Goal: Transaction & Acquisition: Download file/media

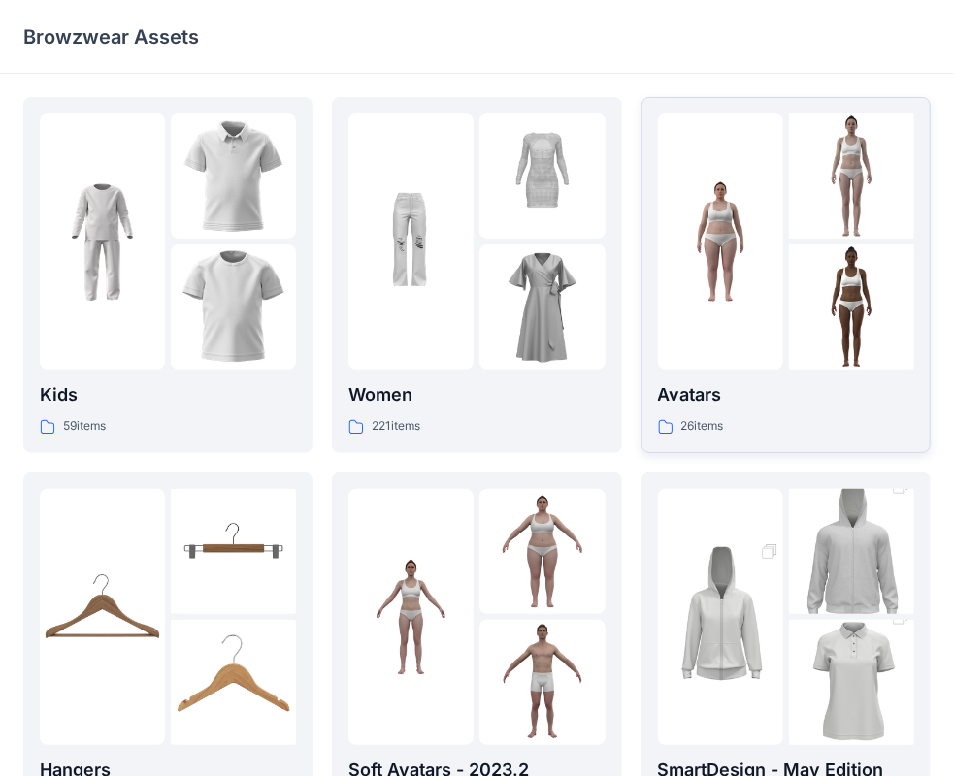
click at [734, 402] on p "Avatars" at bounding box center [786, 394] width 256 height 27
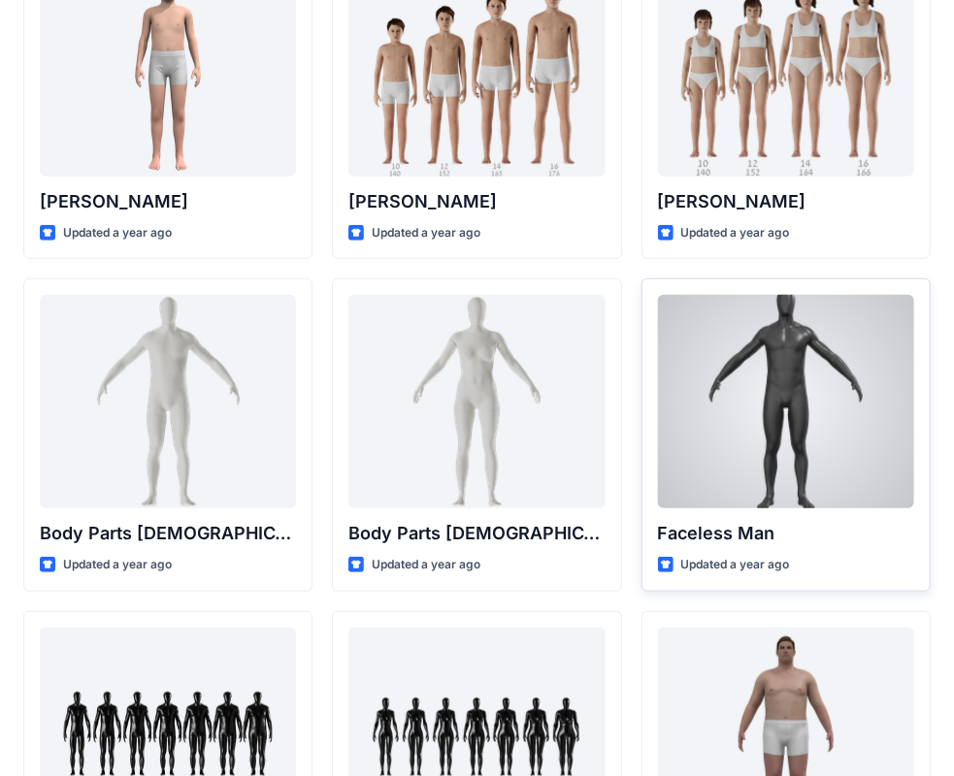
scroll to position [388, 0]
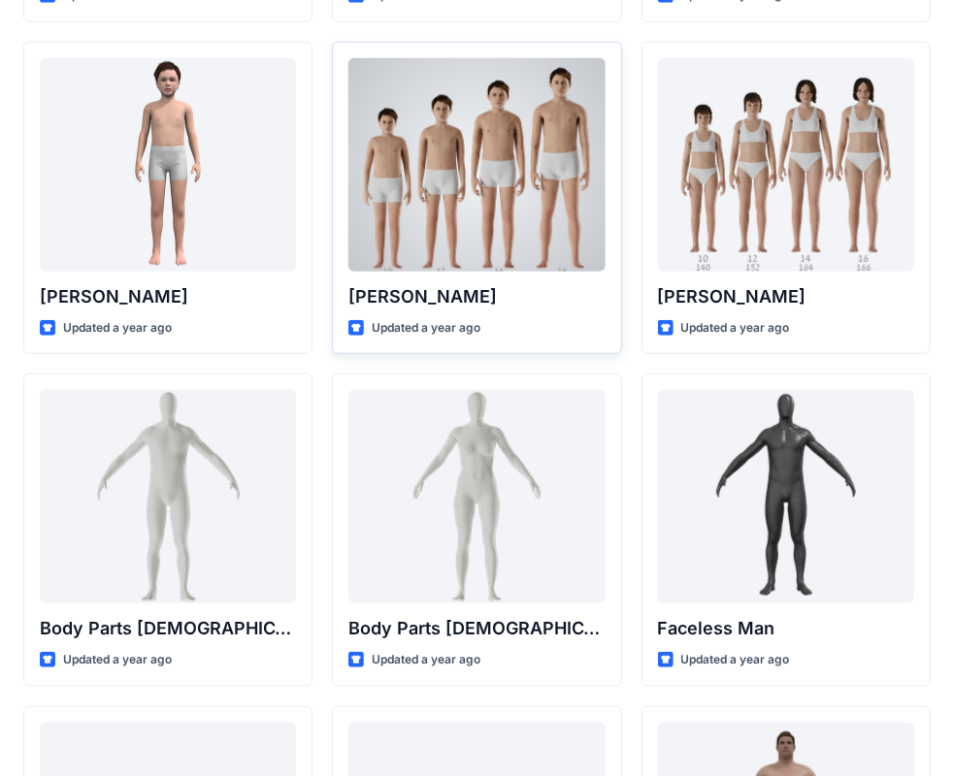
click at [502, 239] on div at bounding box center [476, 164] width 256 height 213
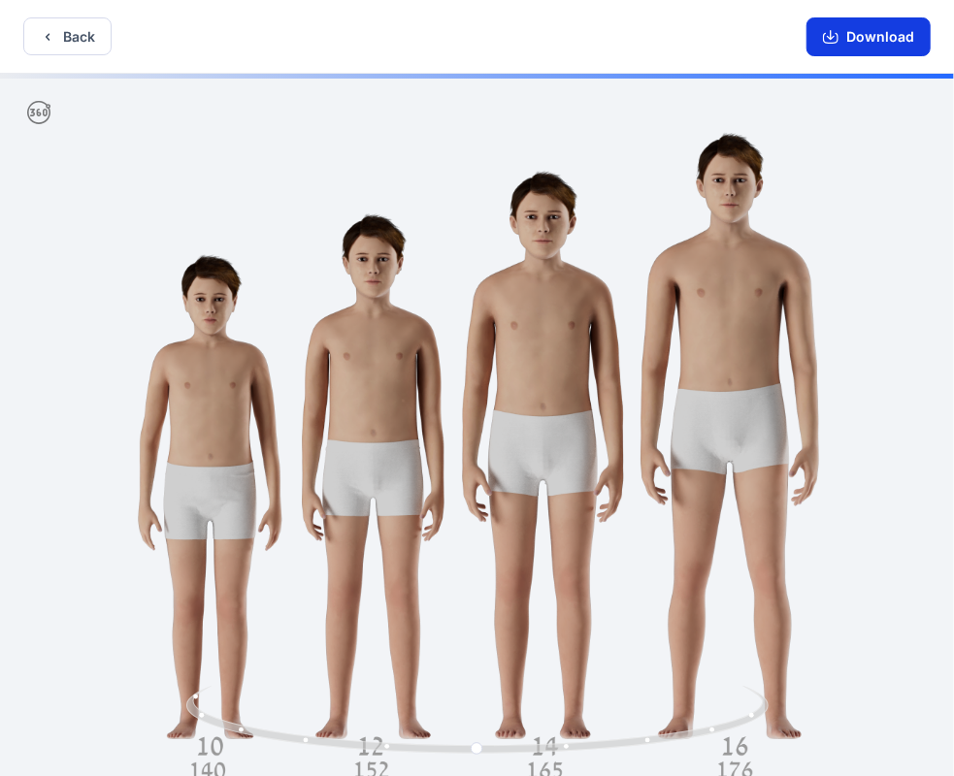
click at [850, 39] on button "Download" at bounding box center [868, 36] width 124 height 39
click at [57, 47] on button "Back" at bounding box center [67, 36] width 88 height 38
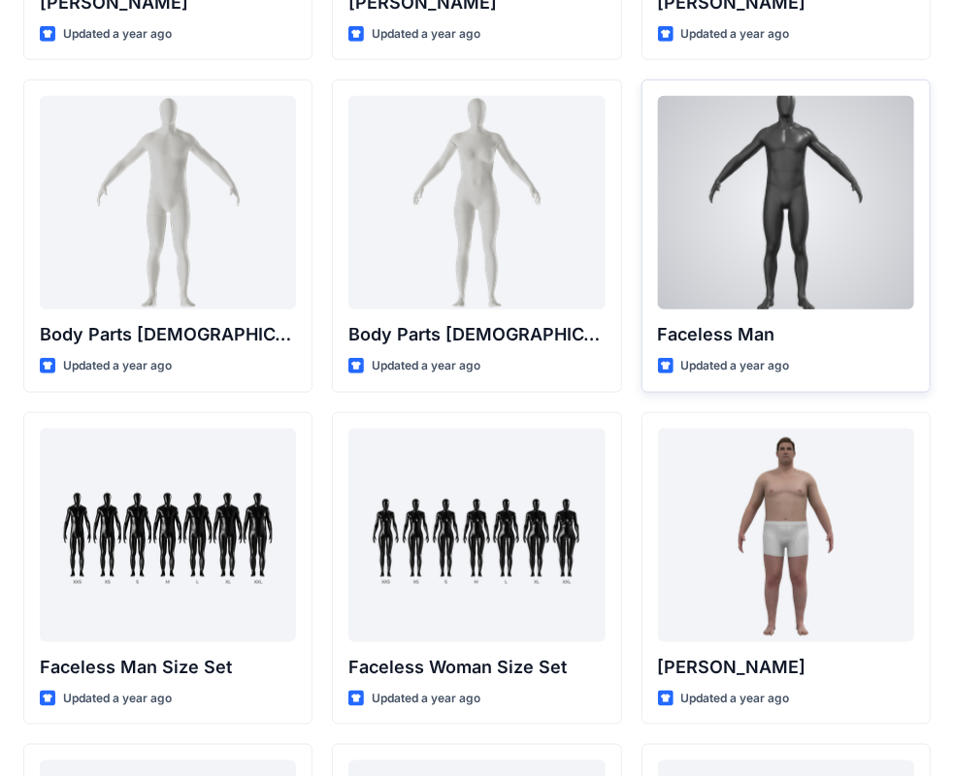
scroll to position [970, 0]
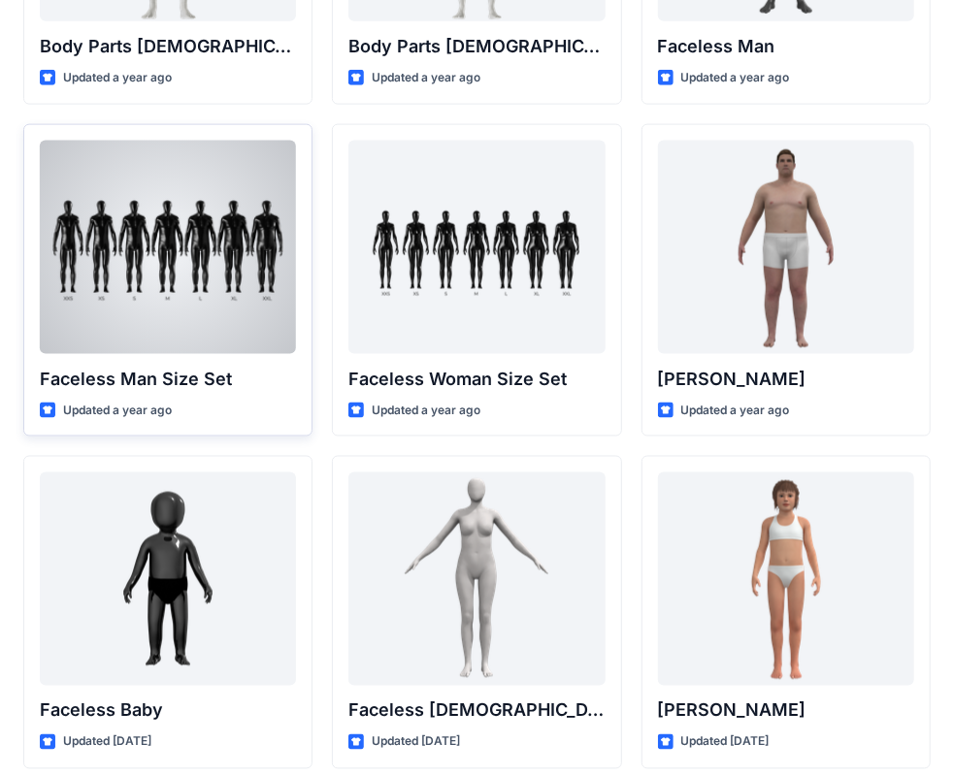
click at [229, 283] on div at bounding box center [168, 247] width 256 height 213
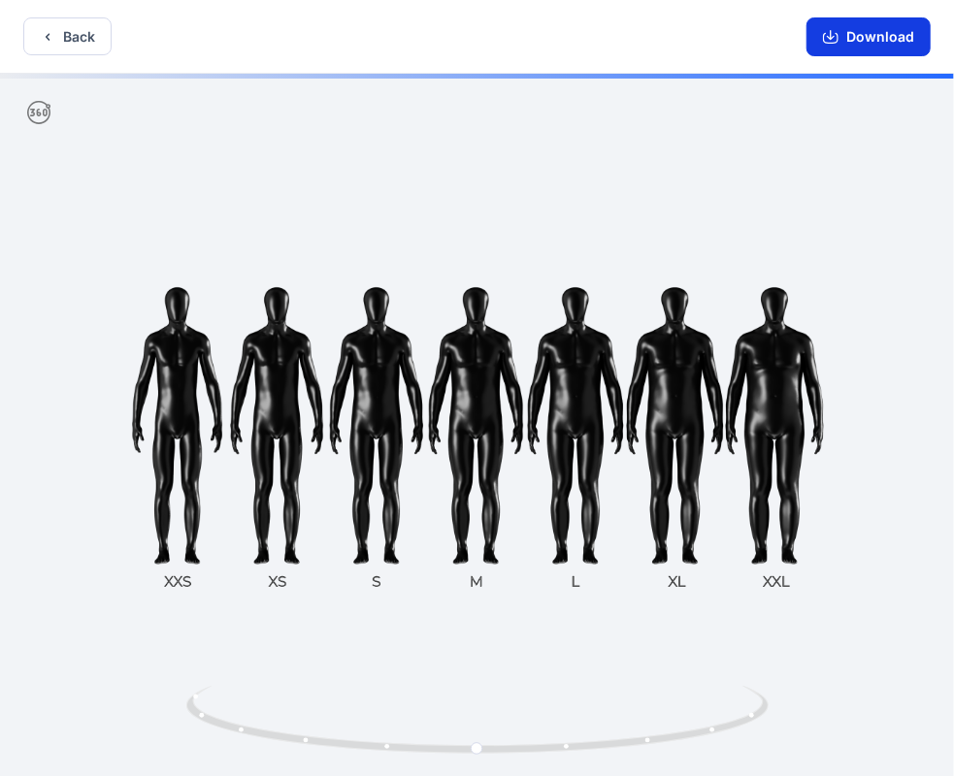
click at [868, 39] on button "Download" at bounding box center [868, 36] width 124 height 39
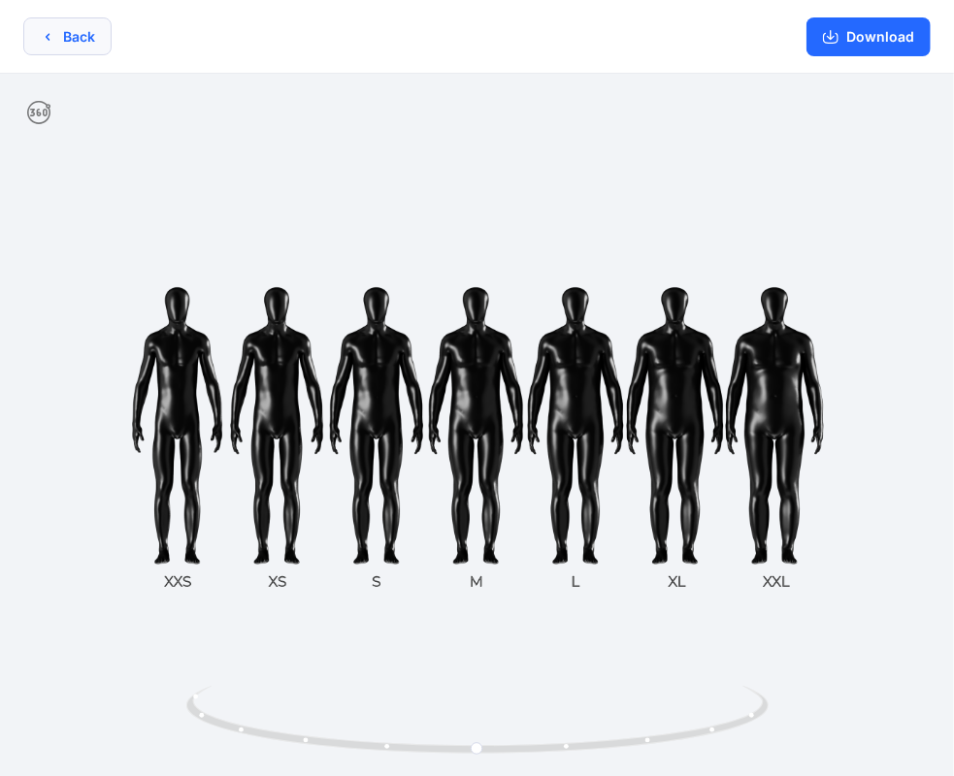
click at [73, 33] on button "Back" at bounding box center [67, 36] width 88 height 38
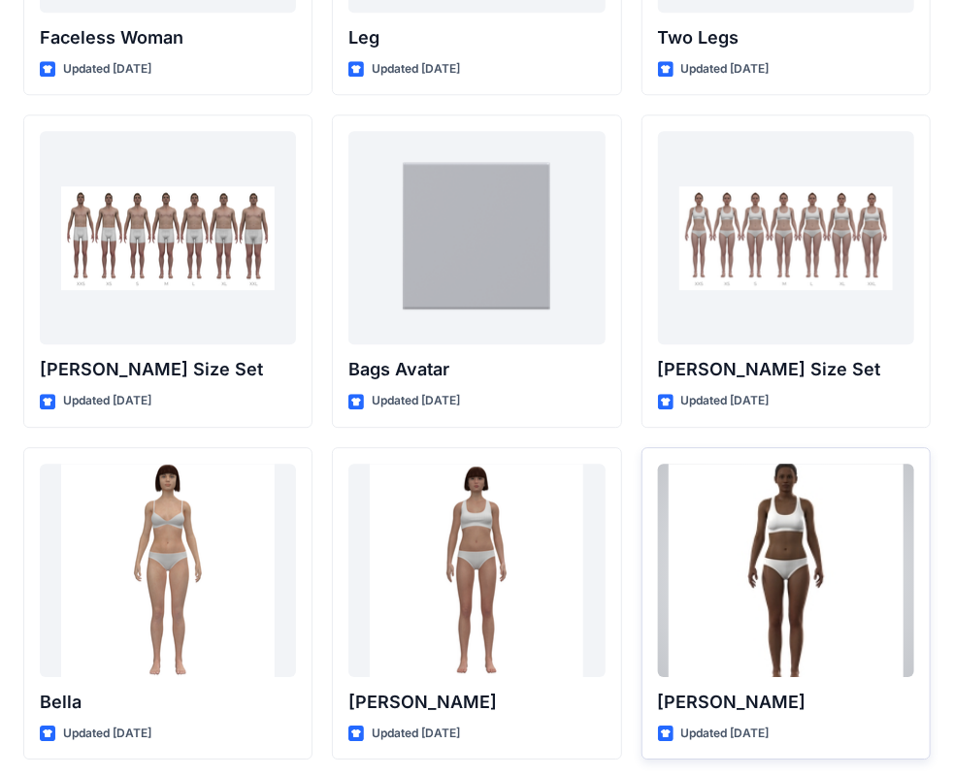
scroll to position [2038, 0]
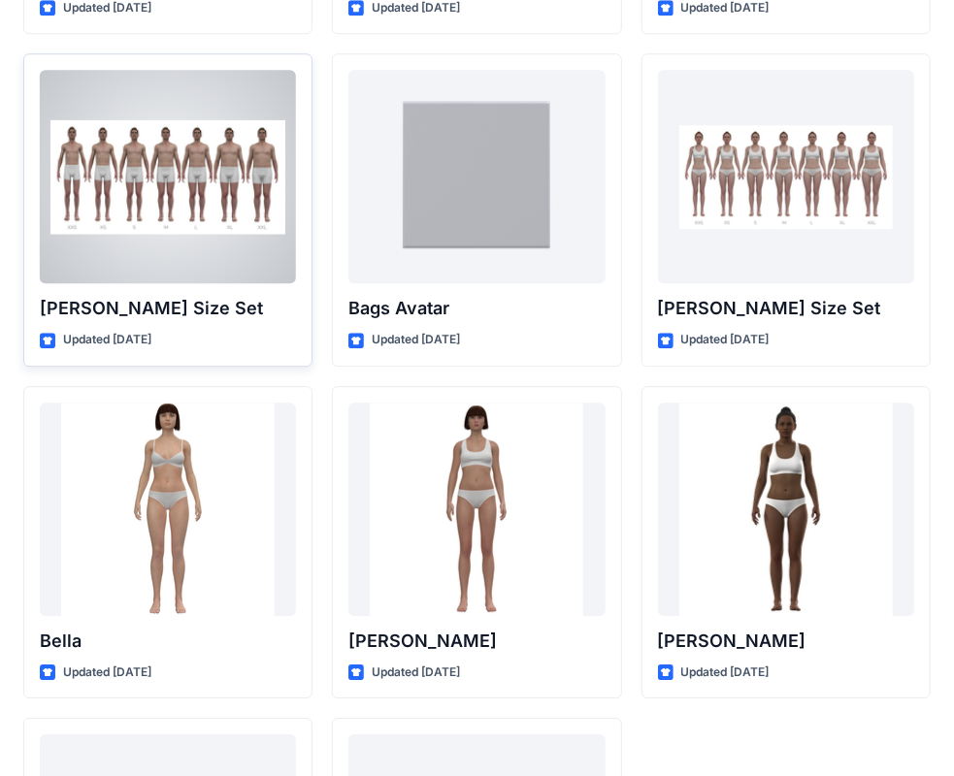
click at [169, 187] on div at bounding box center [168, 176] width 256 height 213
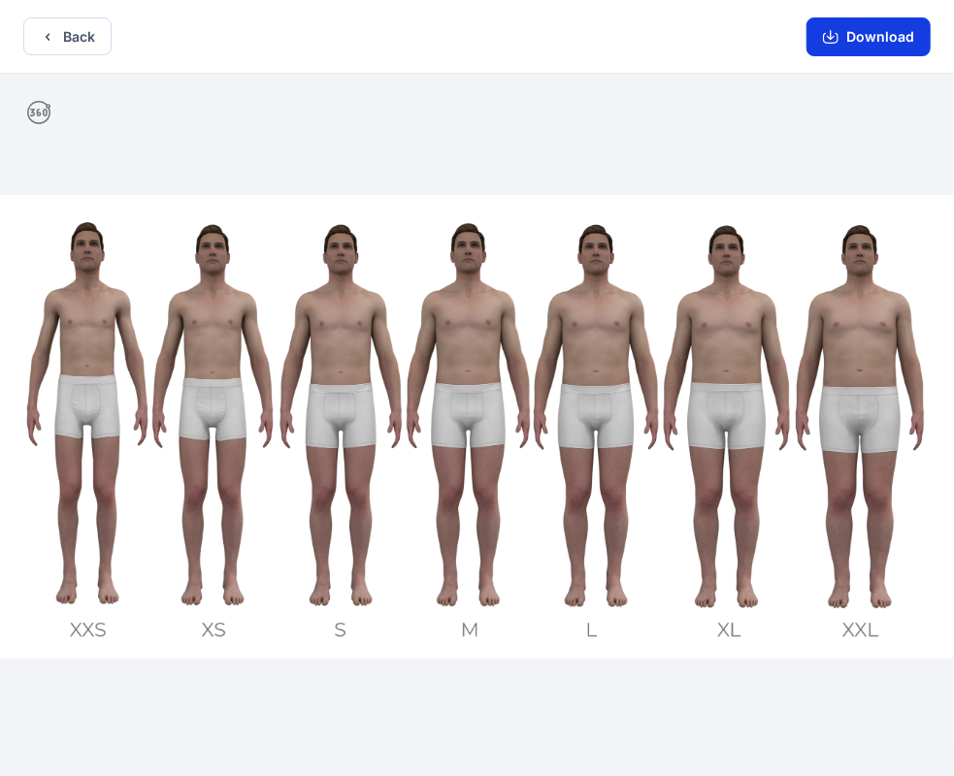
click at [831, 49] on button "Download" at bounding box center [868, 36] width 124 height 39
